Goal: Task Accomplishment & Management: Manage account settings

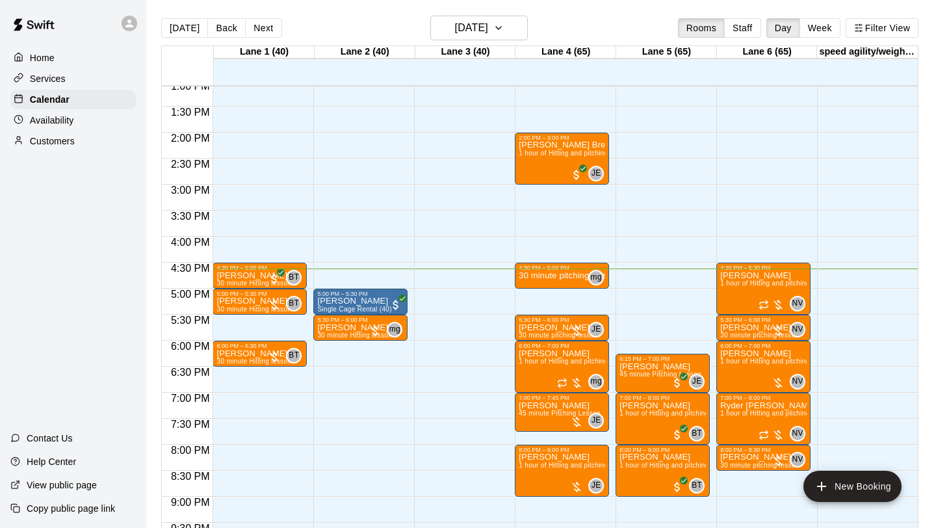
scroll to position [680, 0]
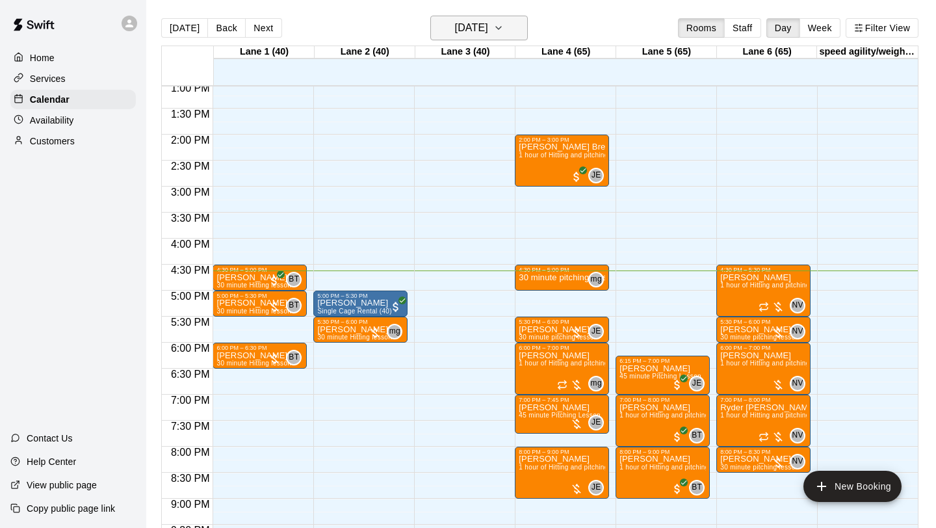
click at [523, 27] on button "[DATE]" at bounding box center [479, 28] width 98 height 25
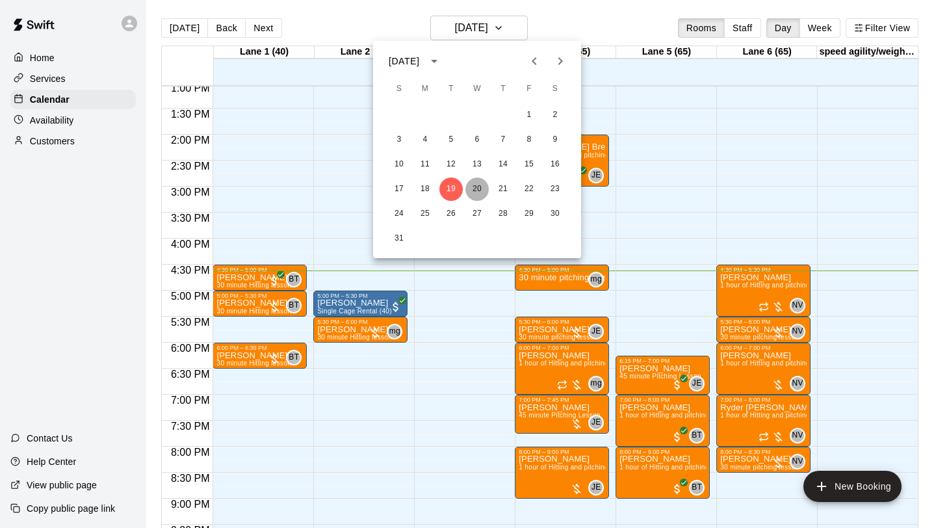
click at [479, 185] on button "20" at bounding box center [477, 189] width 23 height 23
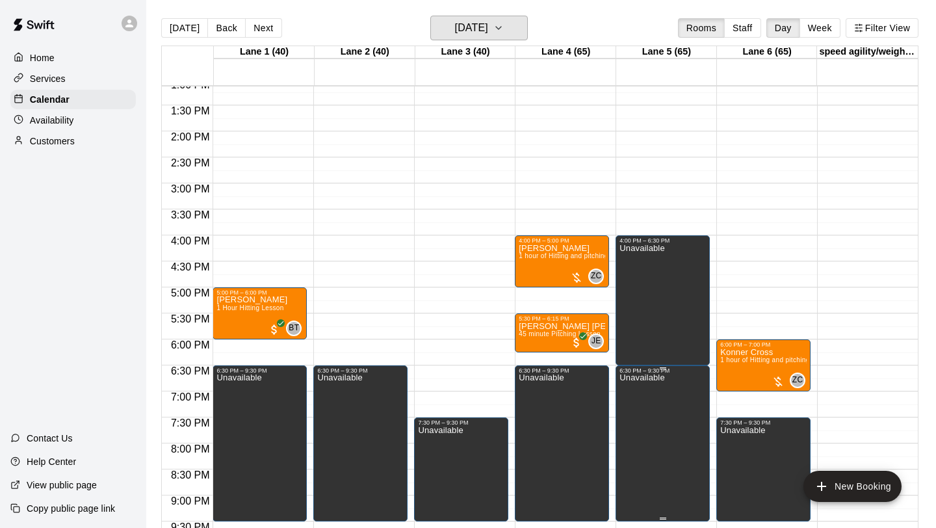
scroll to position [677, 0]
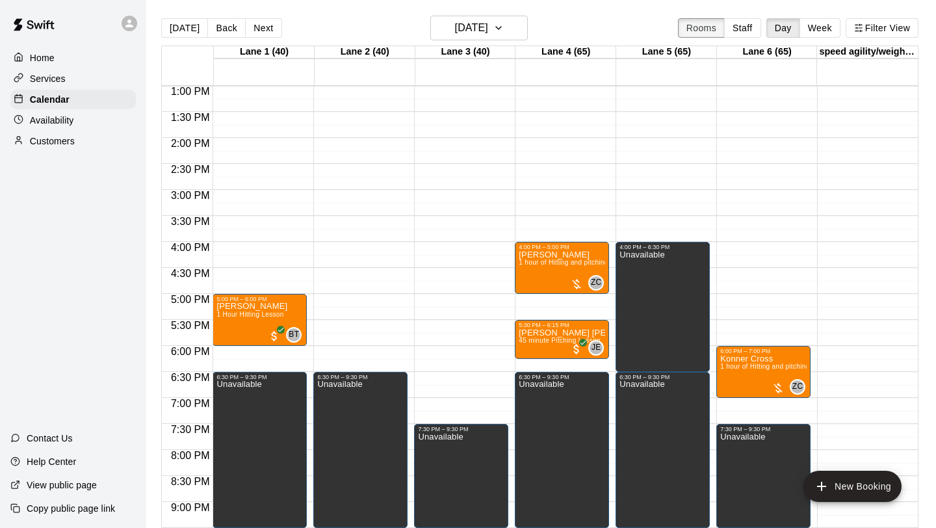
click at [700, 21] on button "Rooms" at bounding box center [701, 28] width 47 height 20
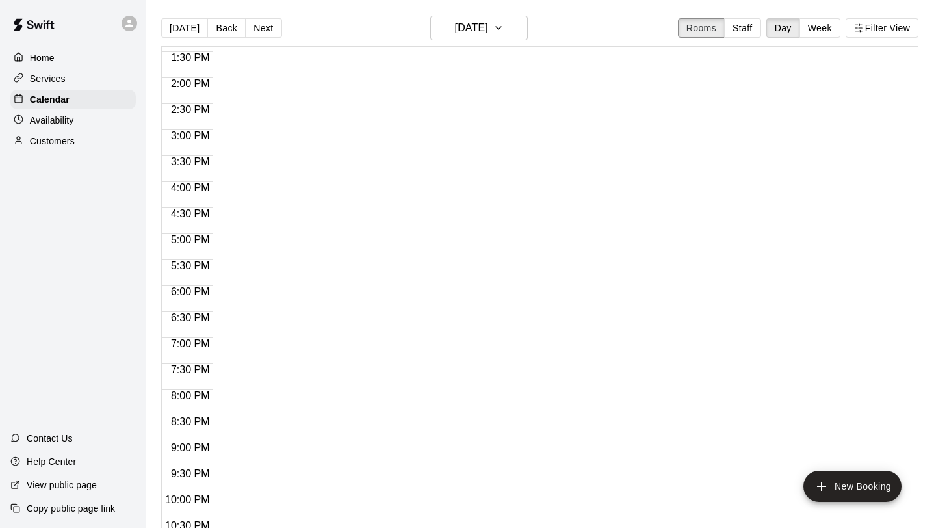
scroll to position [694, 0]
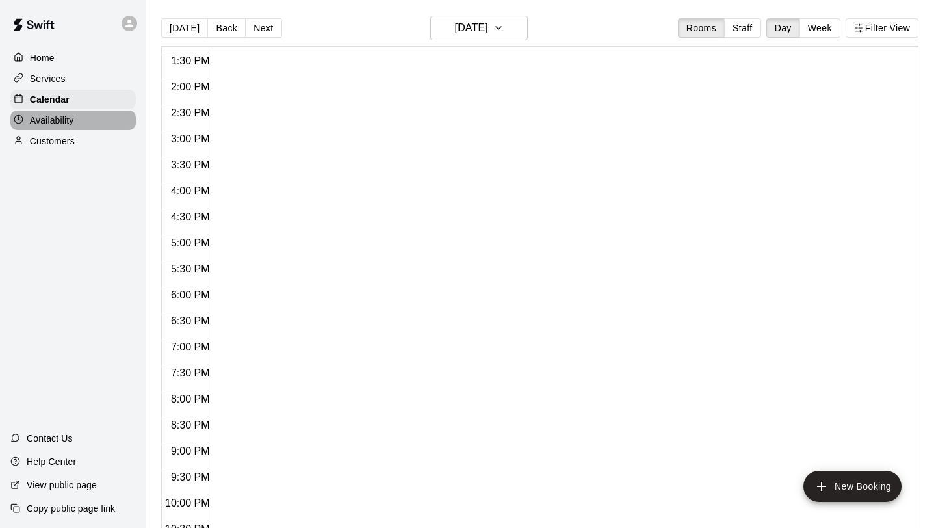
click at [42, 119] on p "Availability" at bounding box center [52, 120] width 44 height 13
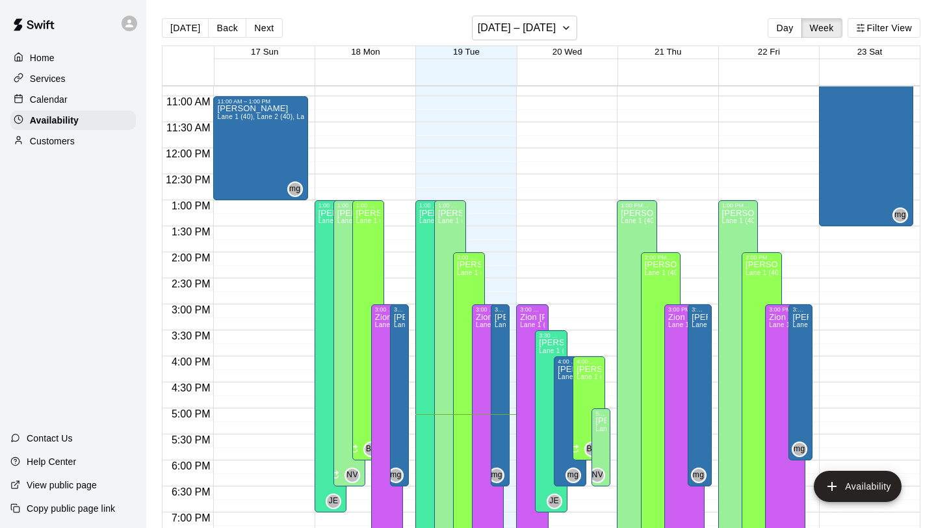
scroll to position [570, 0]
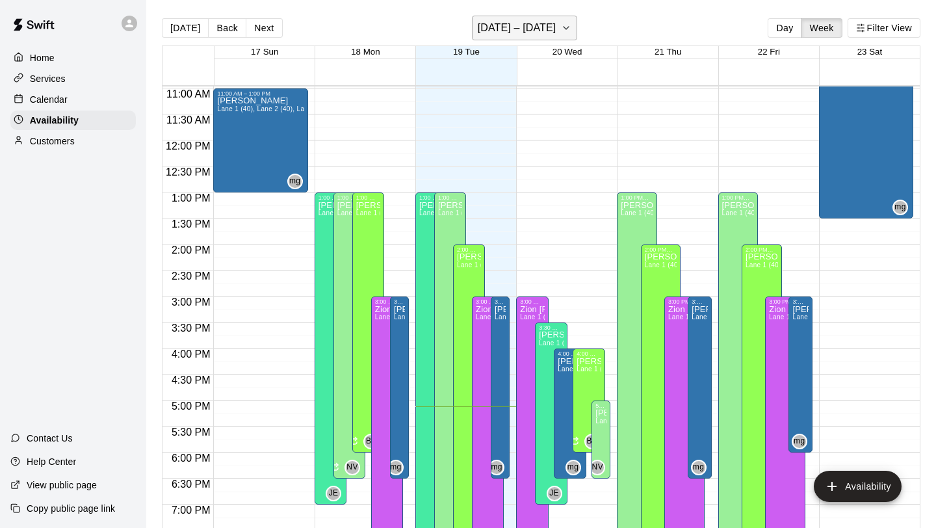
click at [561, 26] on icon "button" at bounding box center [566, 28] width 10 height 16
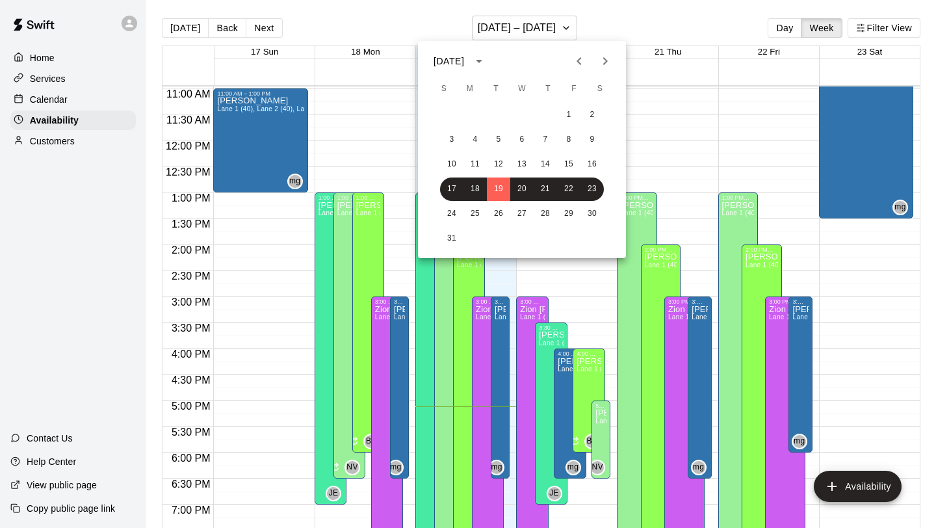
click at [555, 34] on div at bounding box center [468, 264] width 936 height 528
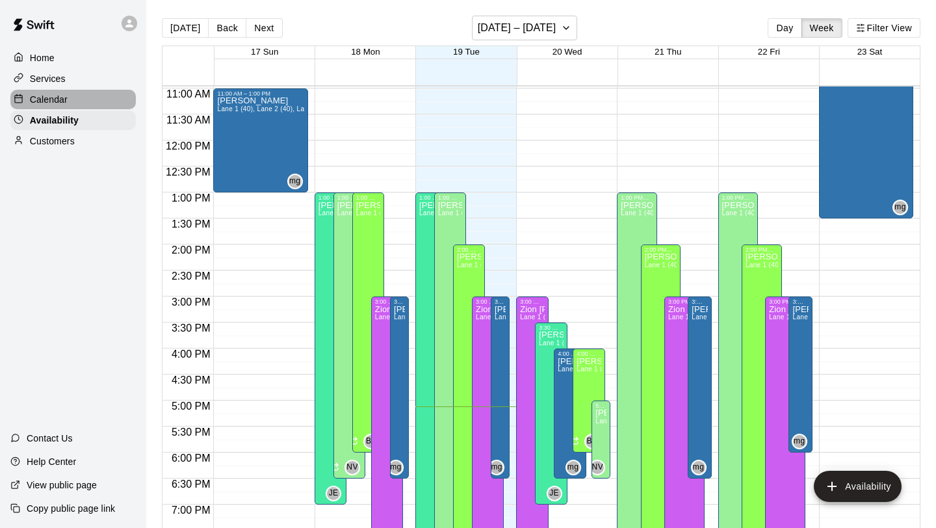
click at [44, 103] on p "Calendar" at bounding box center [49, 99] width 38 height 13
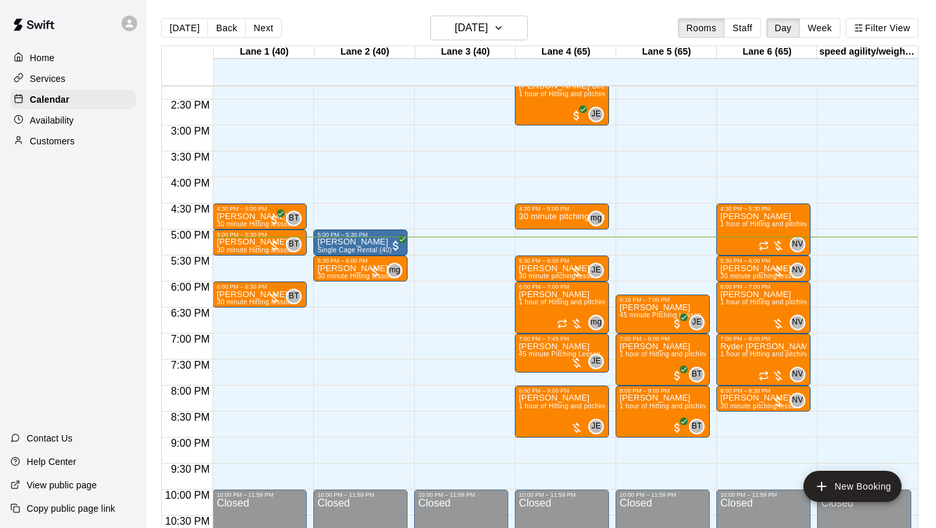
scroll to position [793, 0]
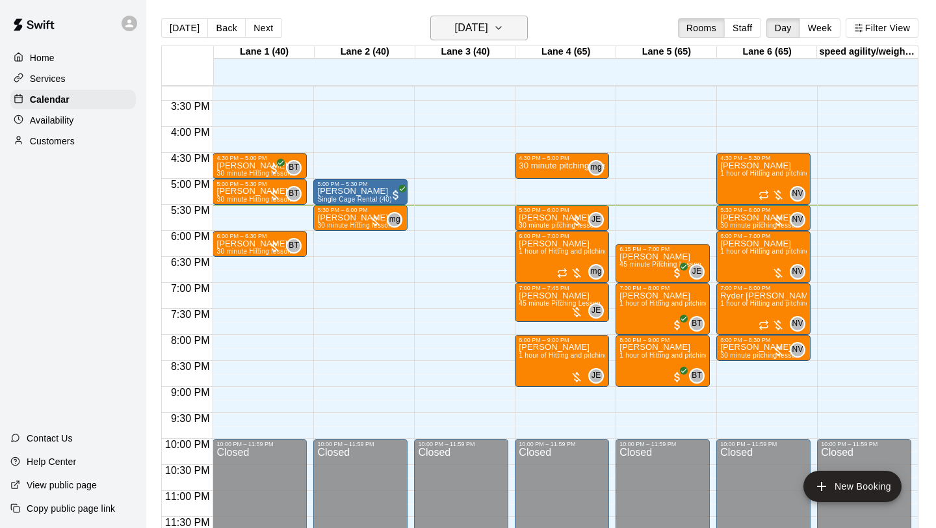
click at [504, 25] on icon "button" at bounding box center [499, 28] width 10 height 16
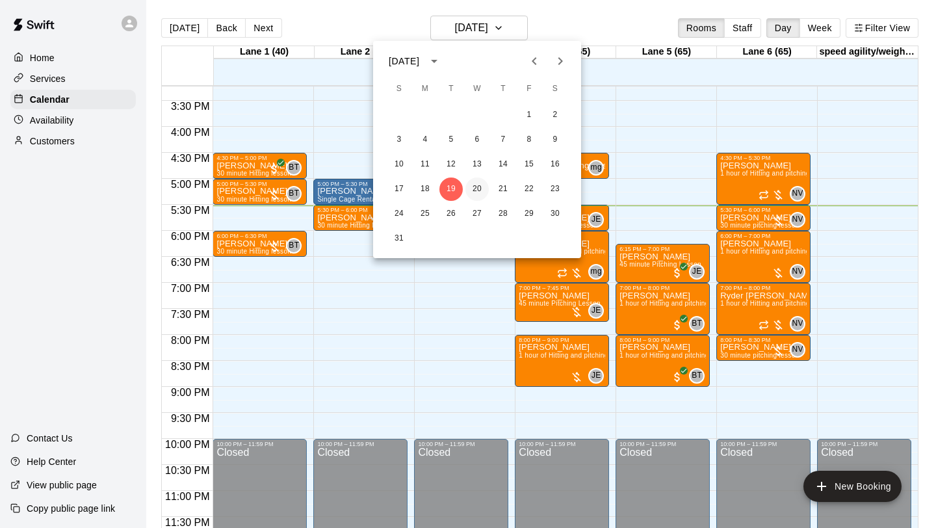
click at [482, 187] on button "20" at bounding box center [477, 189] width 23 height 23
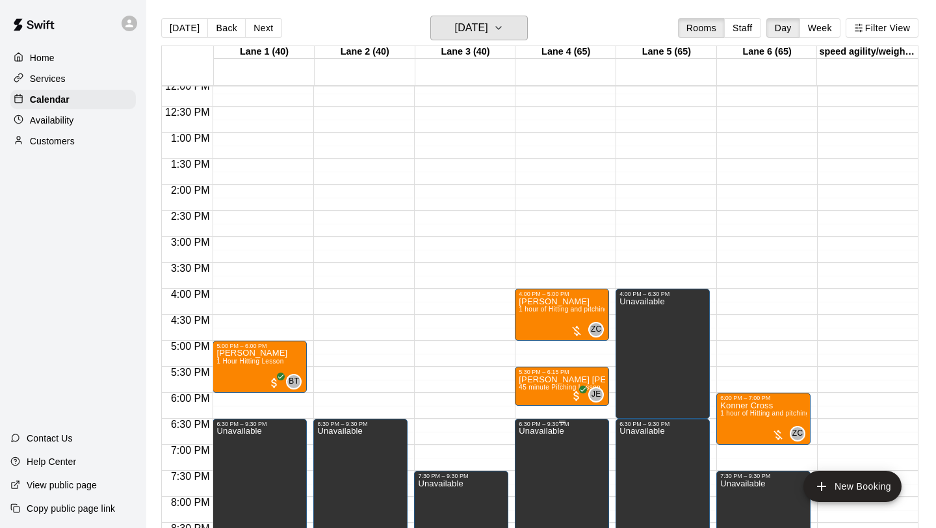
scroll to position [627, 0]
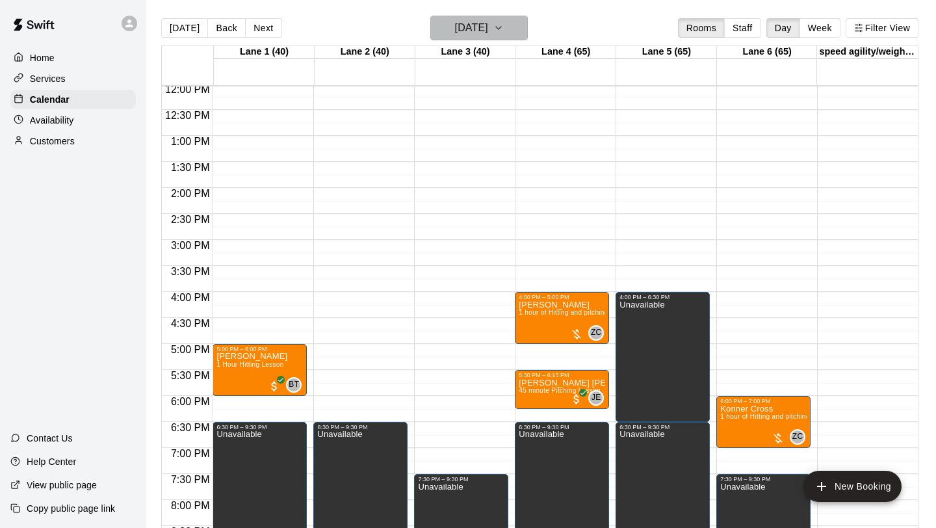
click at [518, 33] on button "[DATE]" at bounding box center [479, 28] width 98 height 25
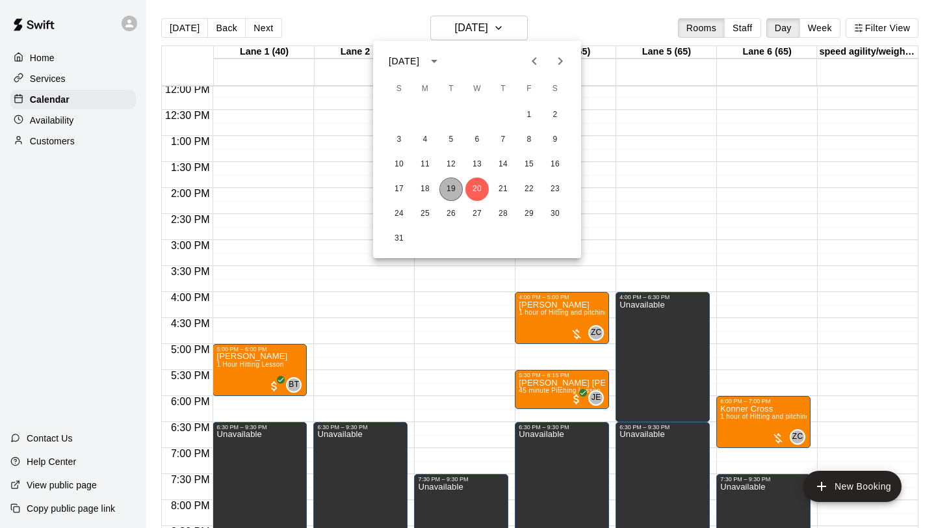
click at [455, 187] on button "19" at bounding box center [451, 189] width 23 height 23
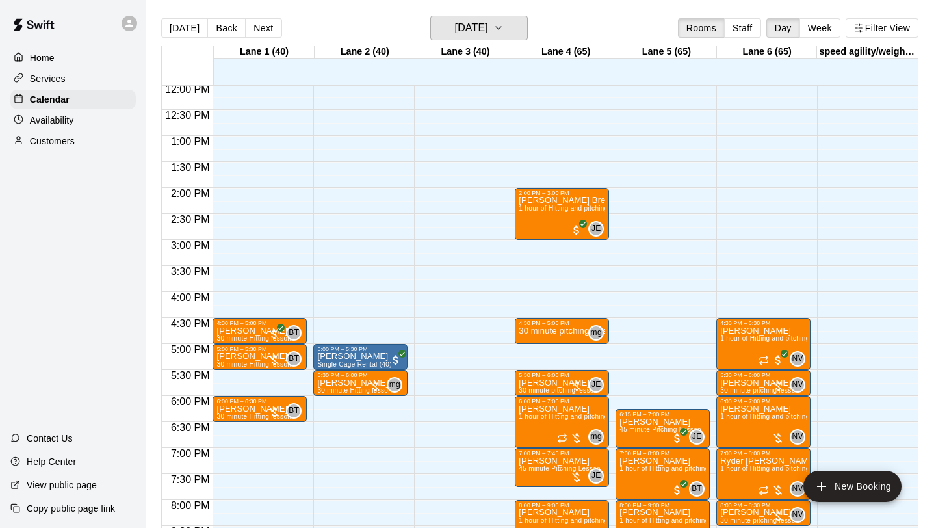
scroll to position [706, 0]
